Goal: Transaction & Acquisition: Book appointment/travel/reservation

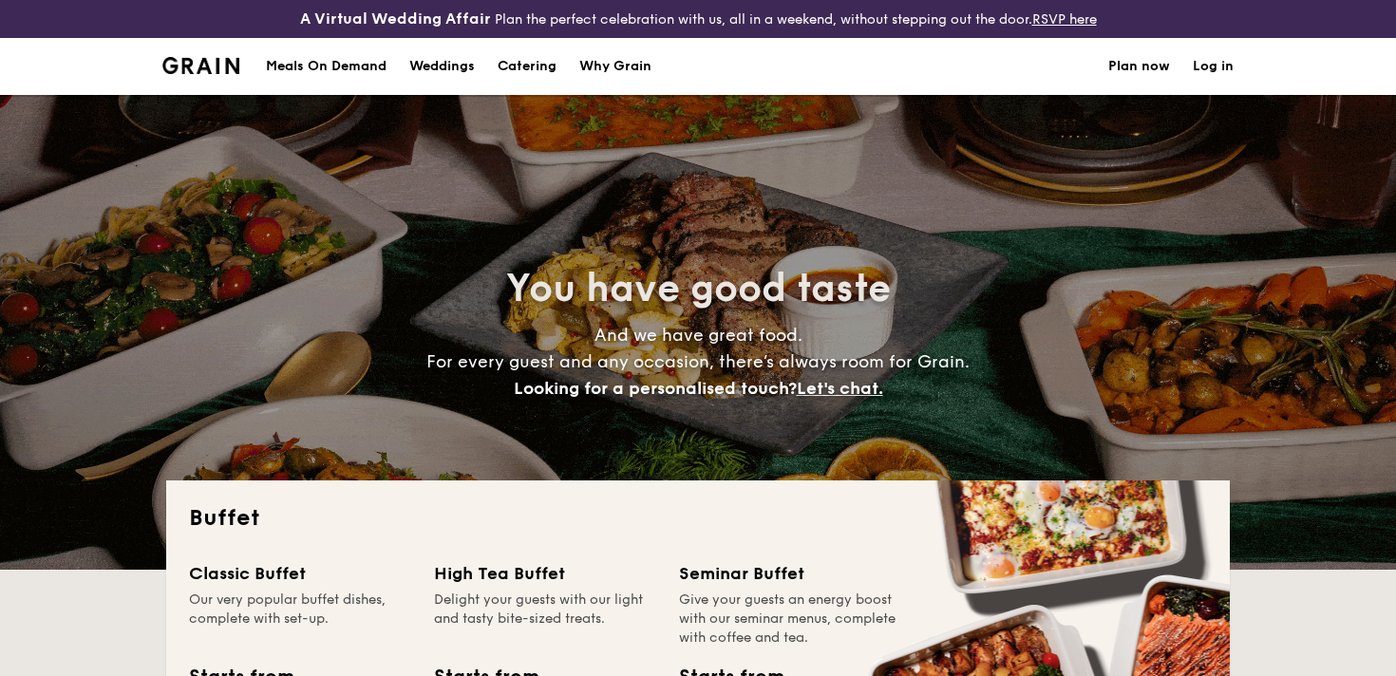
select select
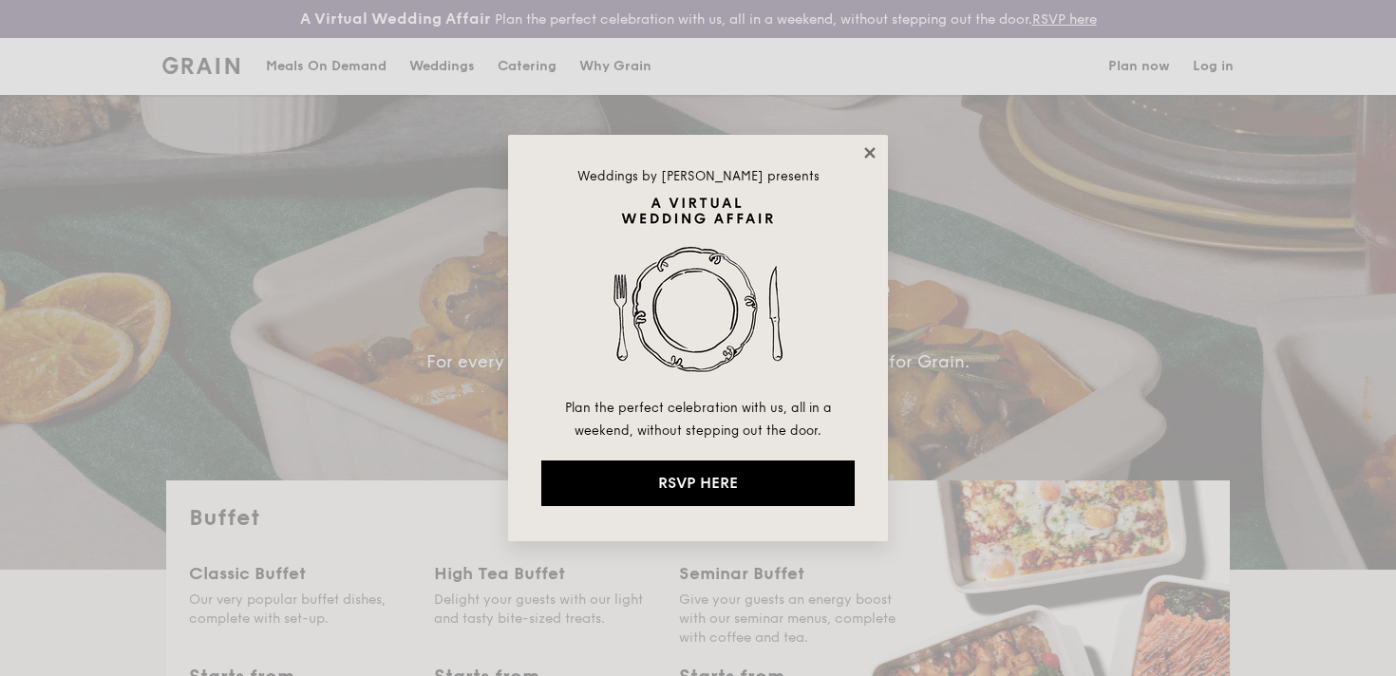
click at [875, 144] on icon at bounding box center [869, 152] width 17 height 17
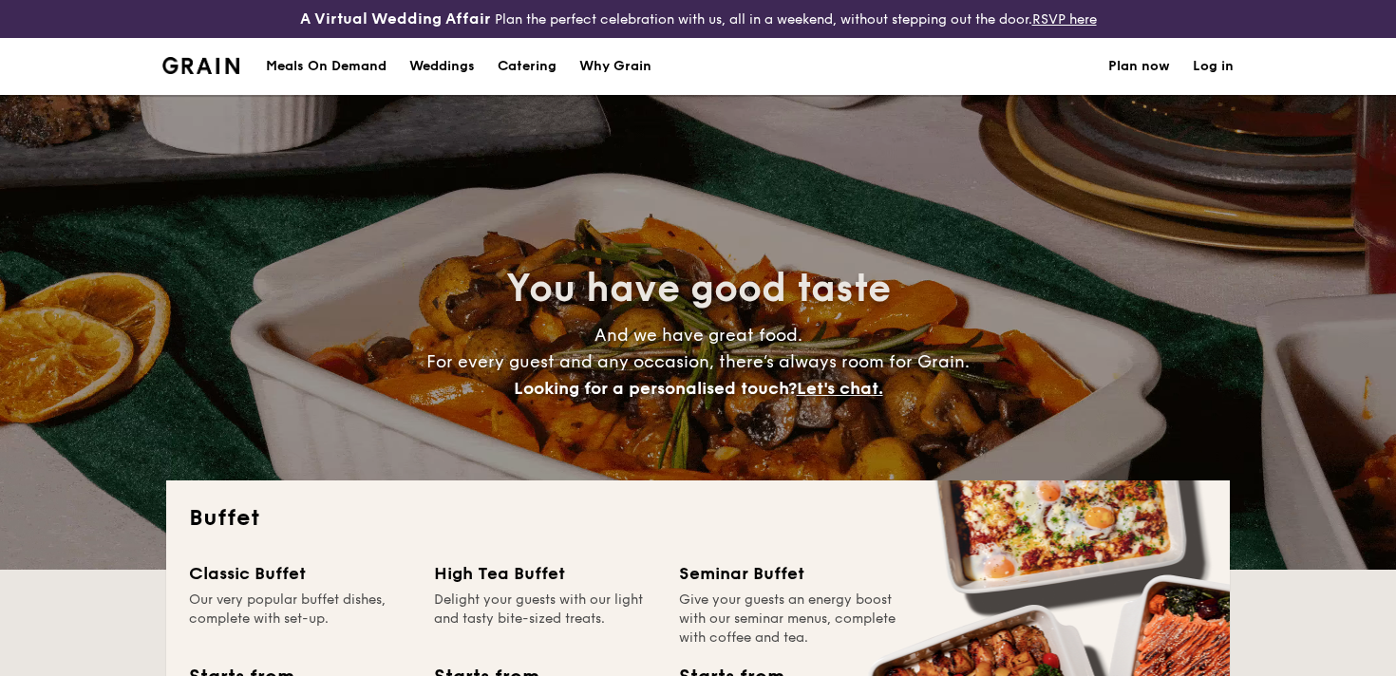
click at [539, 65] on h1 "Catering" at bounding box center [527, 66] width 59 height 57
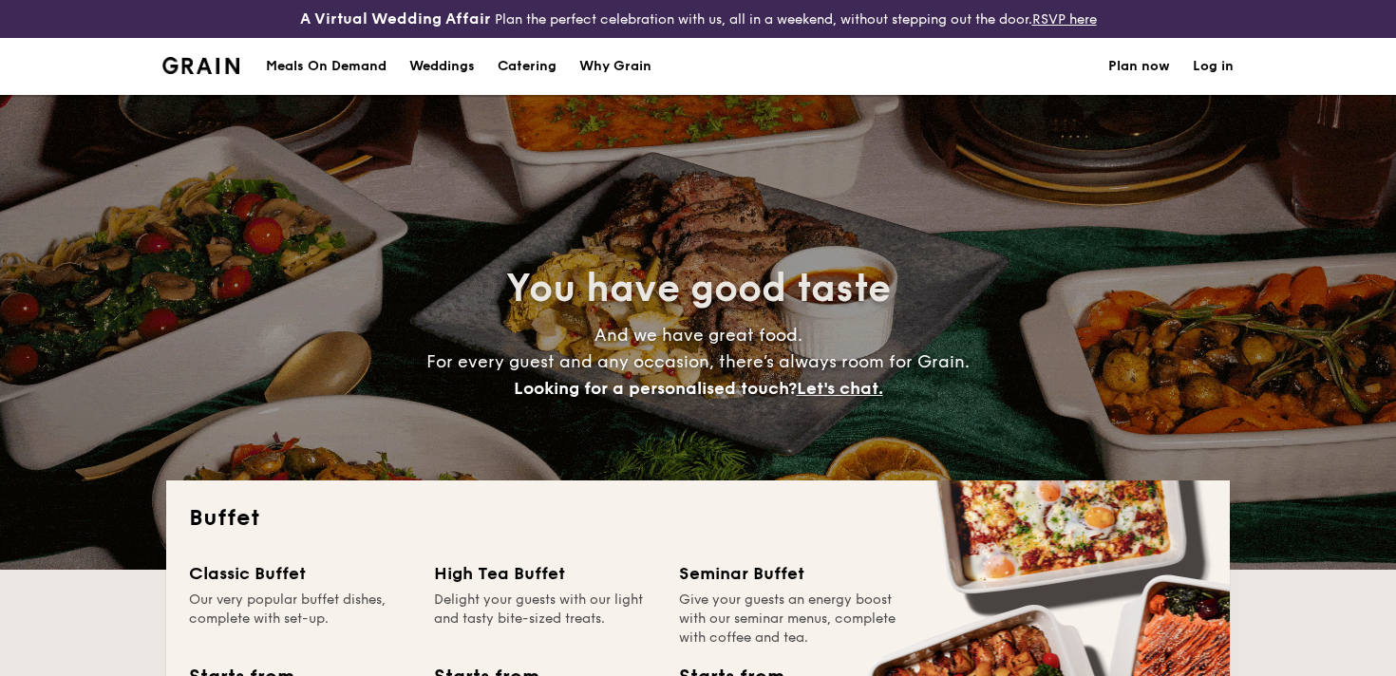
click at [360, 60] on div "Meals On Demand" at bounding box center [326, 66] width 121 height 57
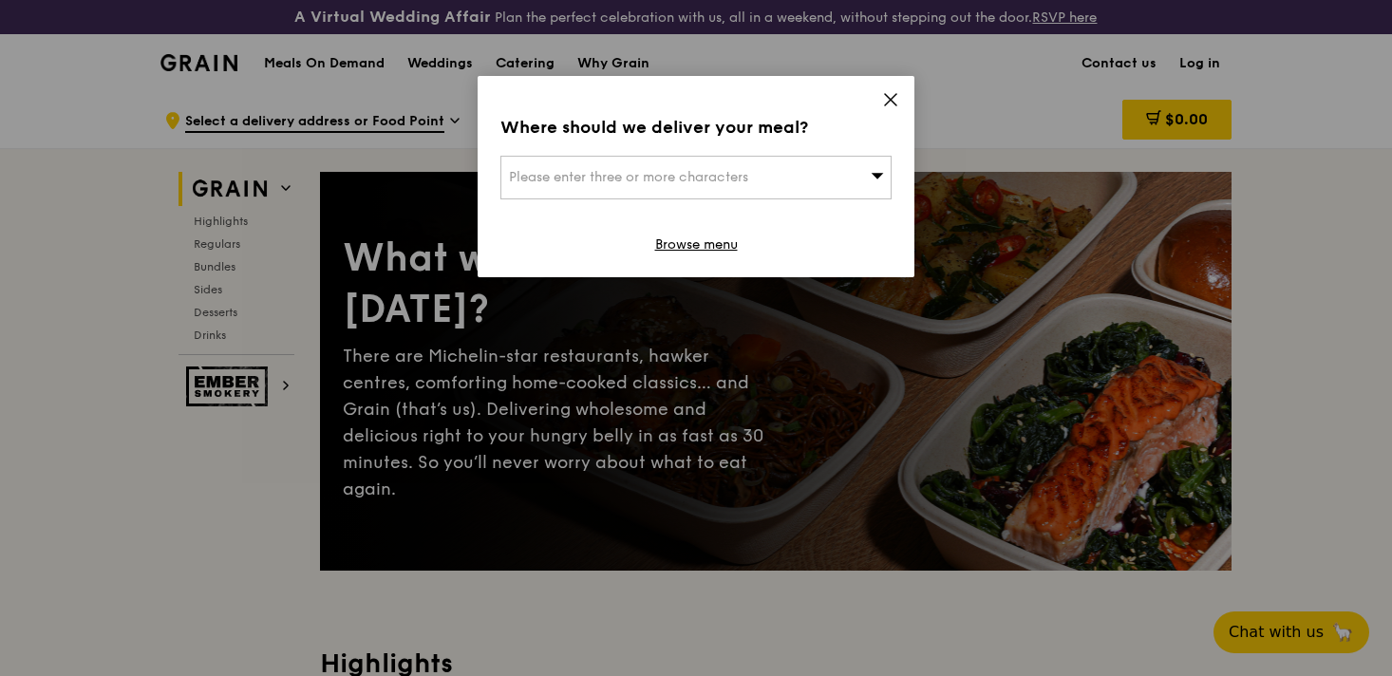
click at [892, 103] on icon at bounding box center [890, 99] width 17 height 17
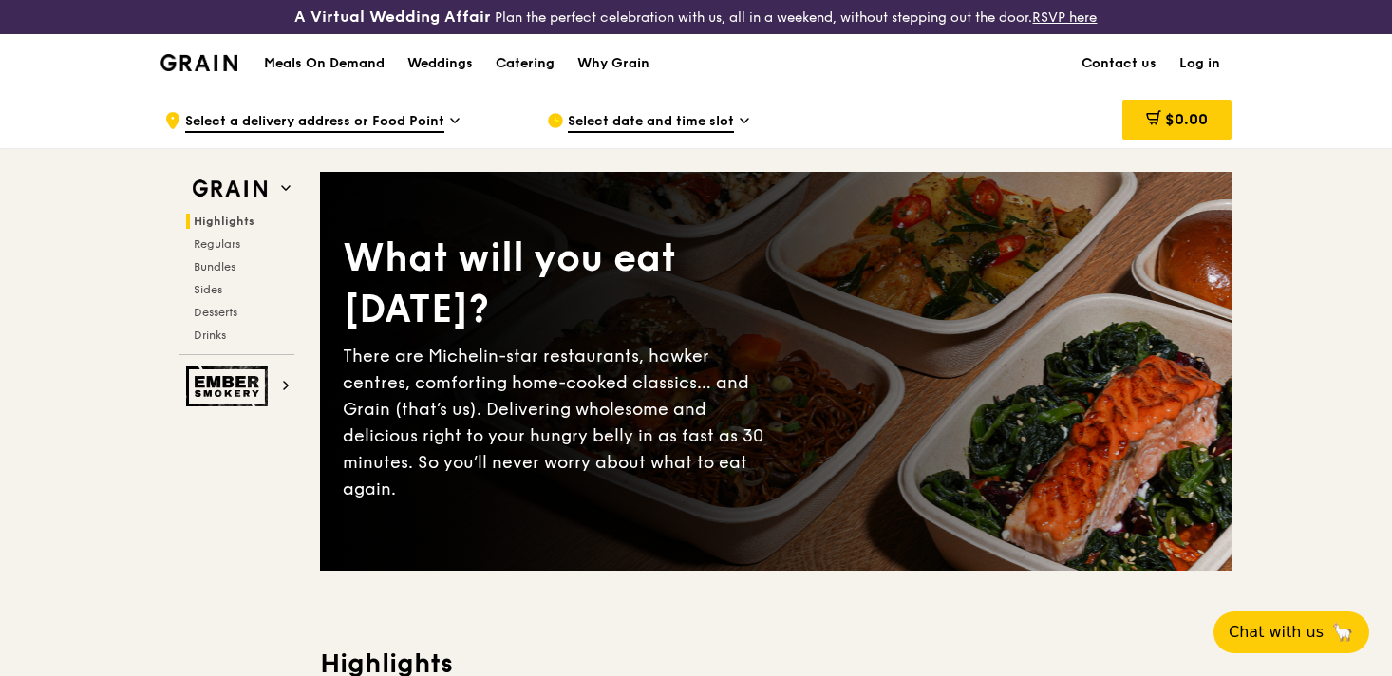
click at [539, 63] on div "Catering" at bounding box center [525, 63] width 59 height 57
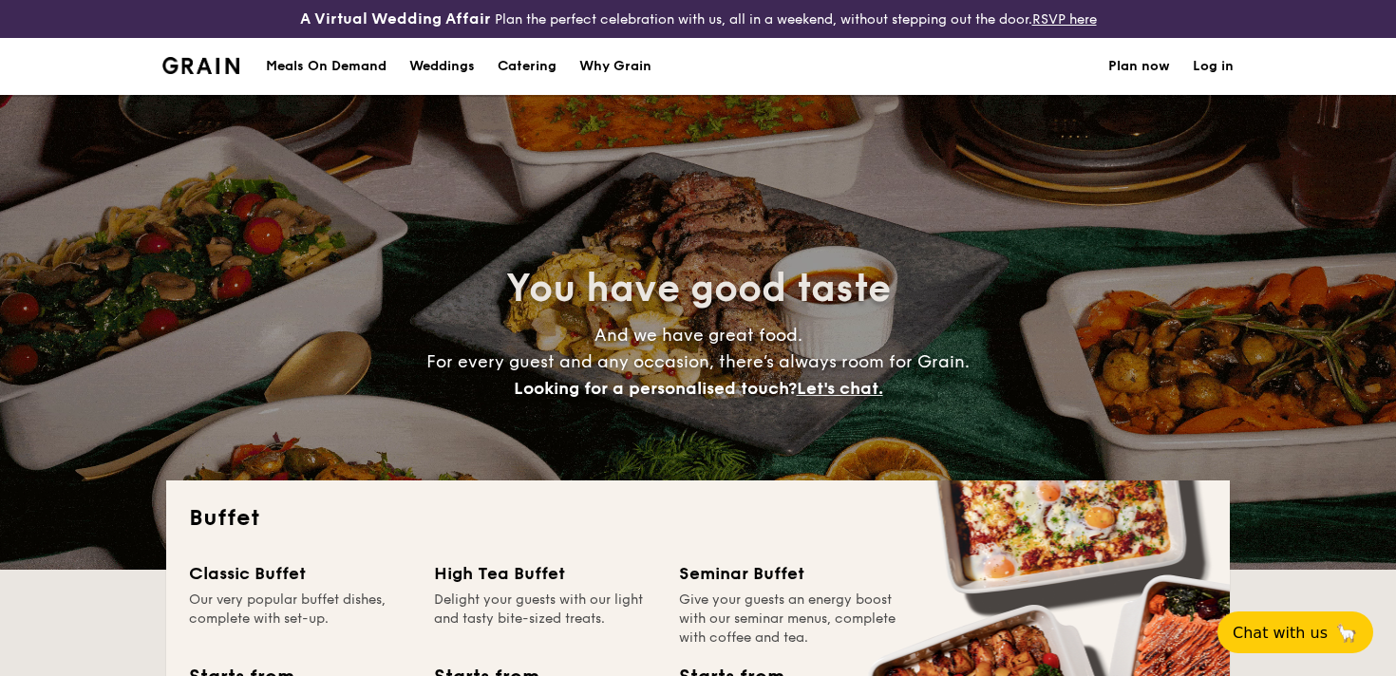
select select
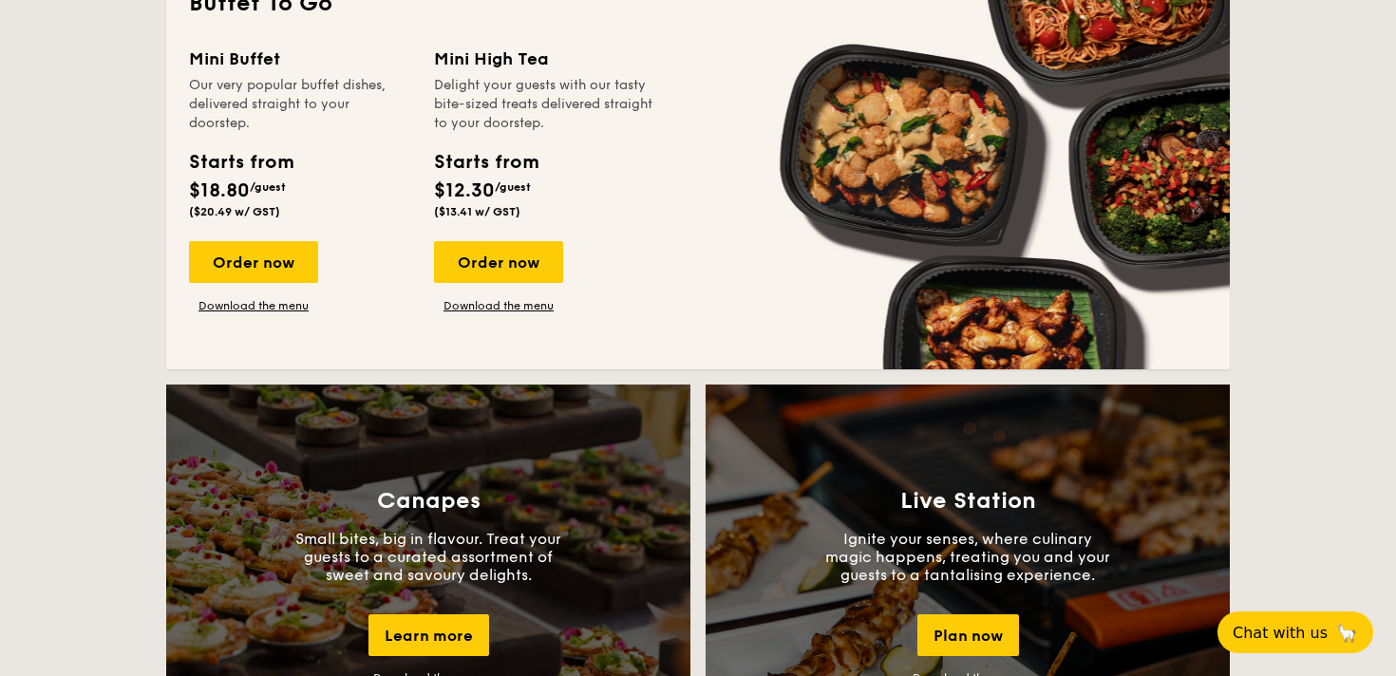
scroll to position [1354, 0]
